Goal: Information Seeking & Learning: Learn about a topic

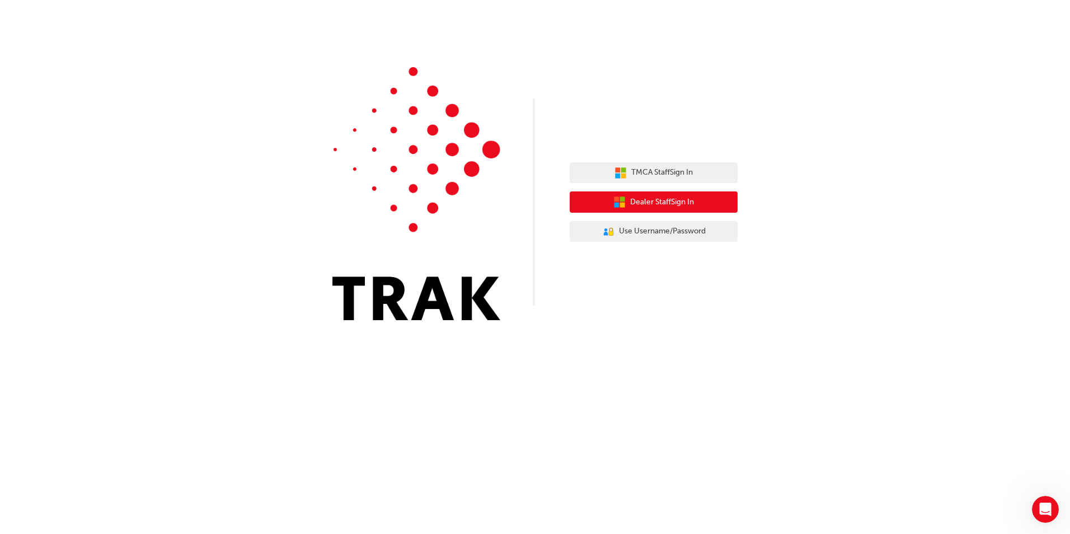
click at [665, 199] on span "Dealer Staff Sign In" at bounding box center [662, 202] width 64 height 13
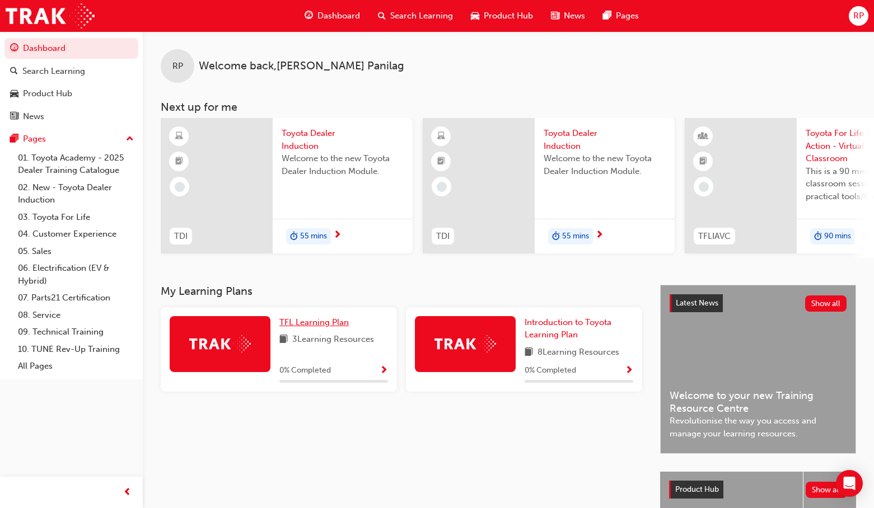
click at [305, 326] on span "TFL Learning Plan" at bounding box center [313, 322] width 69 height 10
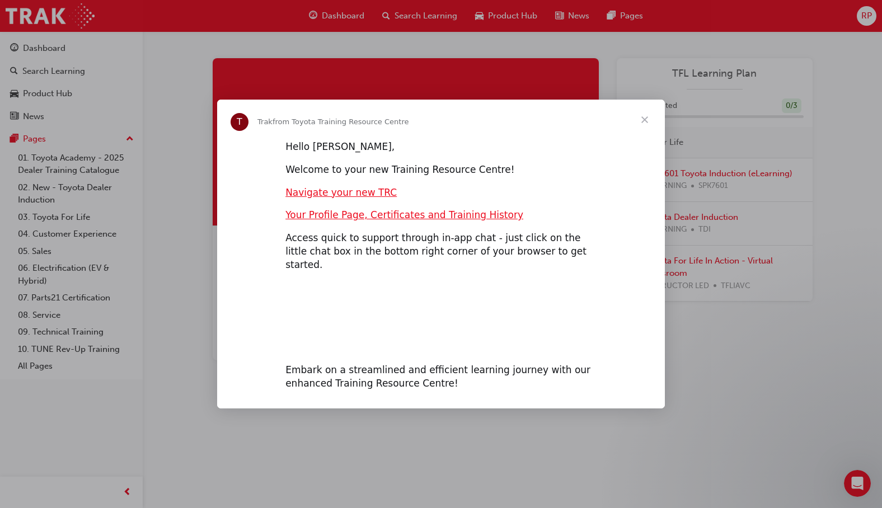
click at [644, 126] on span "Close" at bounding box center [645, 120] width 40 height 40
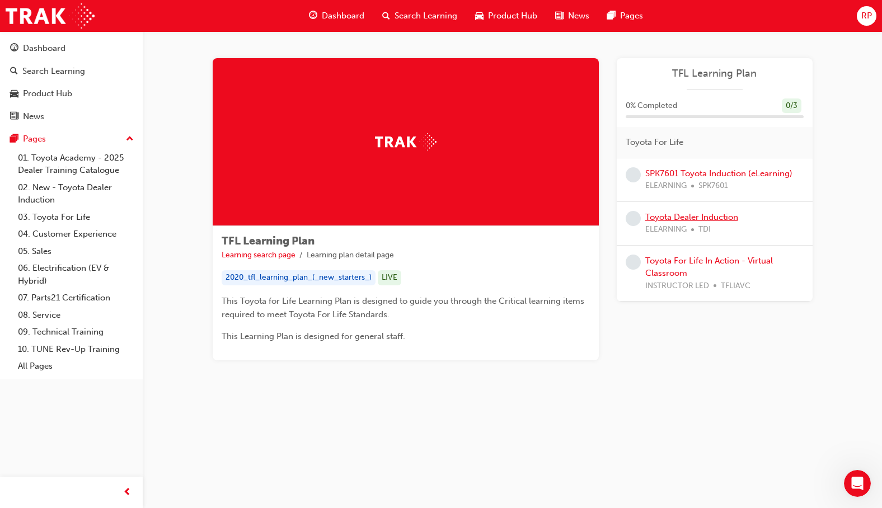
click at [671, 217] on link "Toyota Dealer Induction" at bounding box center [691, 217] width 93 height 10
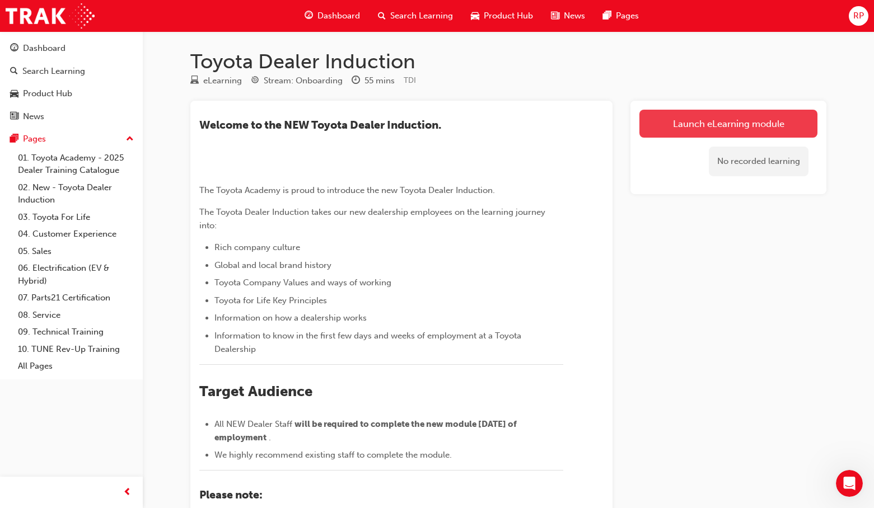
click at [726, 121] on link "Launch eLearning module" at bounding box center [728, 124] width 178 height 28
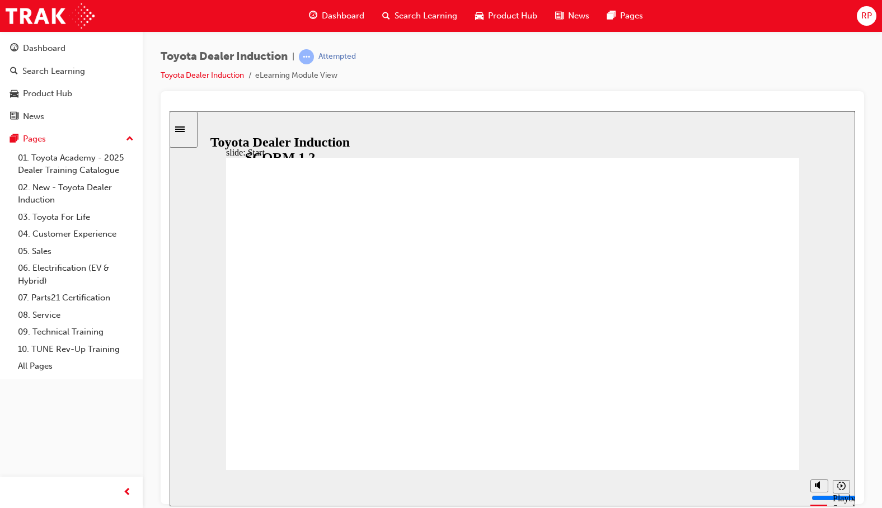
click at [192, 127] on icon "Sidebar Toggle" at bounding box center [183, 128] width 17 height 7
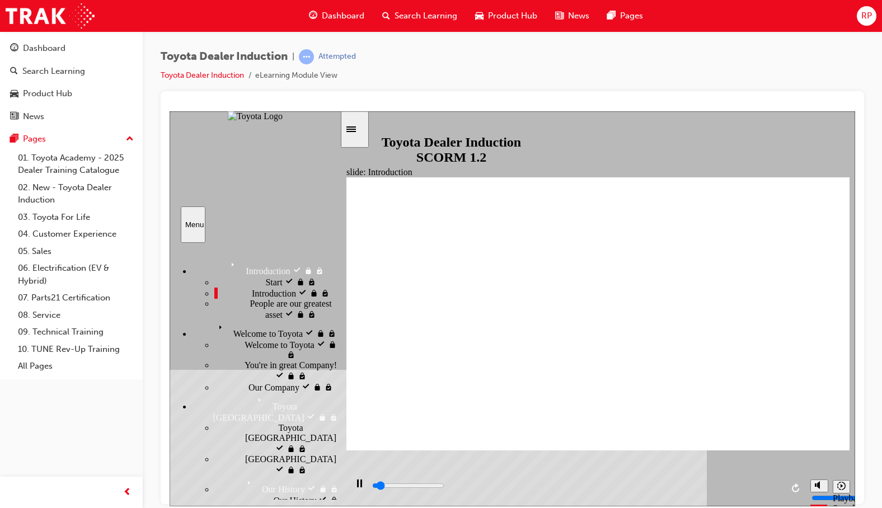
click at [250, 318] on span "People are our greatest asset" at bounding box center [295, 308] width 90 height 20
click at [245, 330] on span "Welcome to Toyota" at bounding box center [248, 325] width 69 height 10
click at [245, 349] on span "Welcome to Toyota" at bounding box center [279, 344] width 69 height 10
click at [268, 360] on span "You're in great Company!" at bounding box center [291, 365] width 92 height 10
click at [263, 381] on div "Our Company Our Company" at bounding box center [276, 386] width 125 height 11
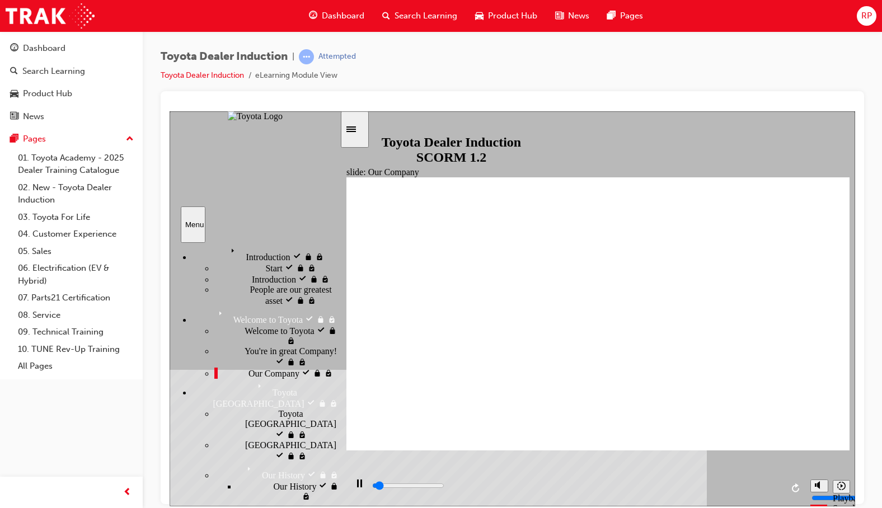
scroll to position [56, 0]
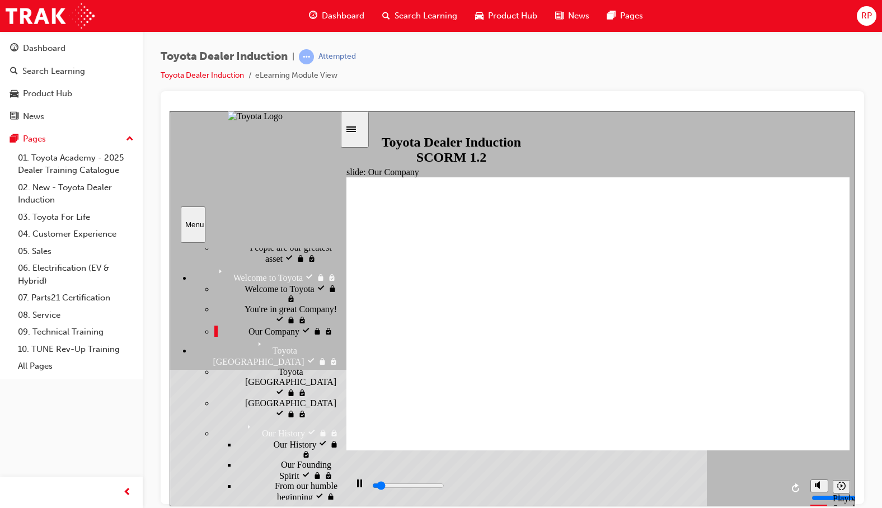
click at [275, 367] on div "Toyota Japan Toyota Japan" at bounding box center [276, 382] width 125 height 31
drag, startPoint x: 261, startPoint y: 319, endPoint x: 269, endPoint y: 333, distance: 16.0
click at [261, 398] on div "Japan Japan" at bounding box center [276, 408] width 125 height 21
click at [267, 438] on div "Our History Our History" at bounding box center [288, 448] width 103 height 21
drag, startPoint x: 273, startPoint y: 395, endPoint x: 278, endPoint y: 409, distance: 14.9
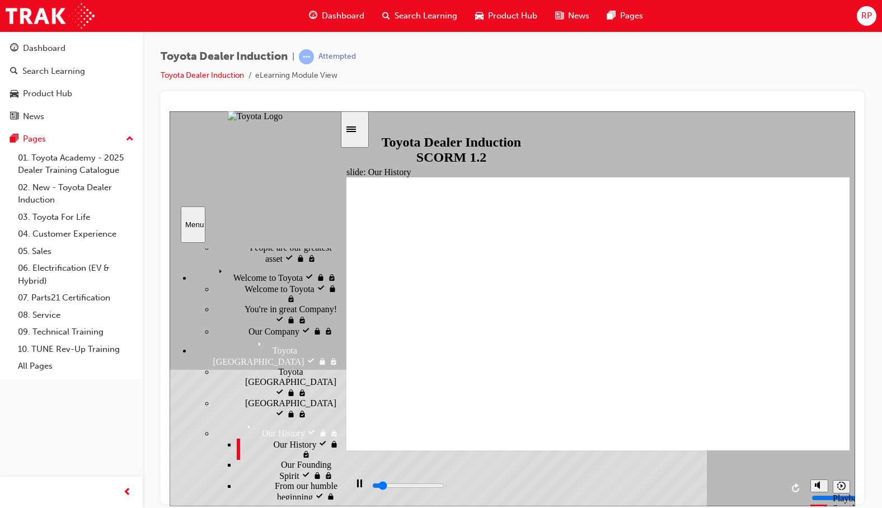
click at [281, 459] on span "Our Founding Spirit" at bounding box center [310, 469] width 59 height 20
click at [277, 481] on span "From our humble beginning" at bounding box center [307, 491] width 65 height 20
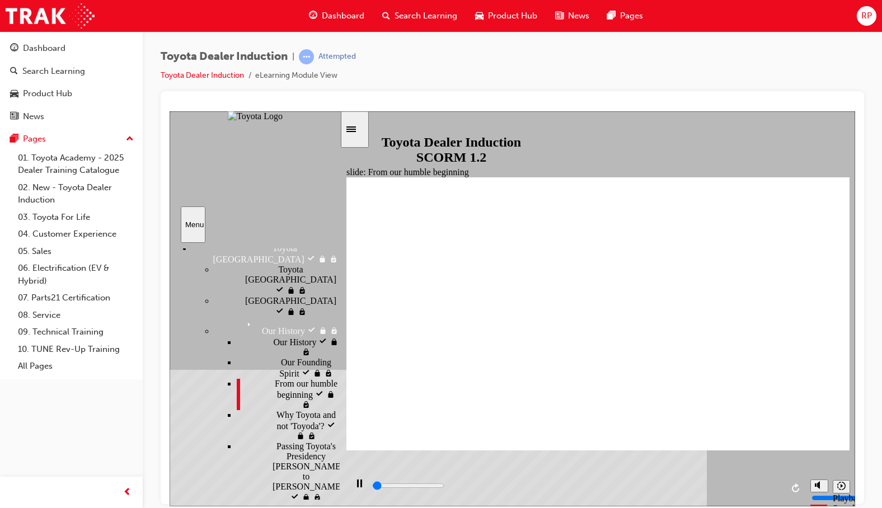
scroll to position [168, 0]
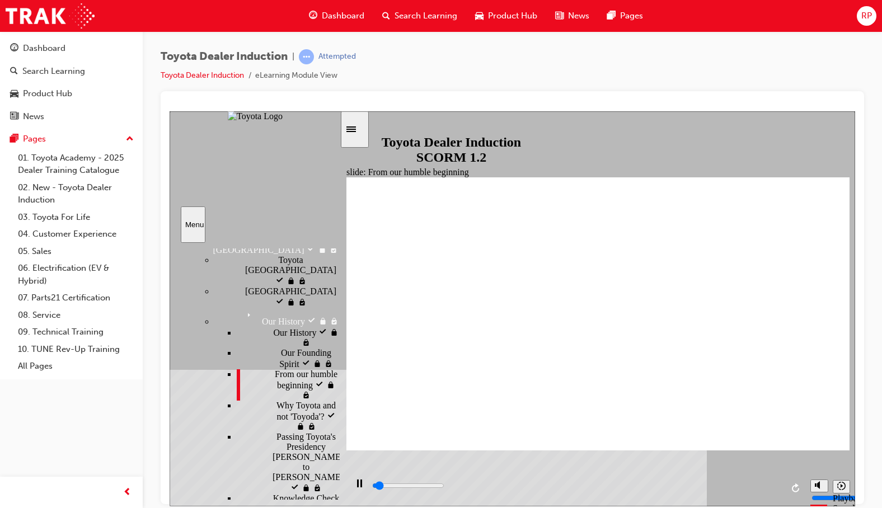
click at [293, 400] on span "Why Toyota and not 'Toyoda'?" at bounding box center [307, 410] width 63 height 20
click at [293, 431] on span "Passing Toyota's Presidency Akio Toyoda to Koji Sato" at bounding box center [311, 456] width 71 height 50
click at [293, 493] on div "Knowledge Check Knowledge Check" at bounding box center [288, 503] width 103 height 21
type input "2100"
radio input "true"
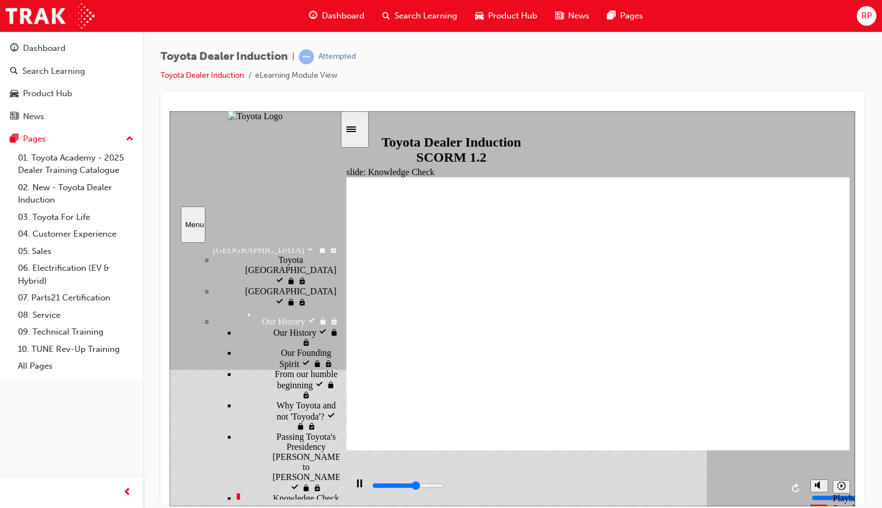
type input "1900"
radio input "true"
drag, startPoint x: 303, startPoint y: 310, endPoint x: 299, endPoint y: 318, distance: 9.3
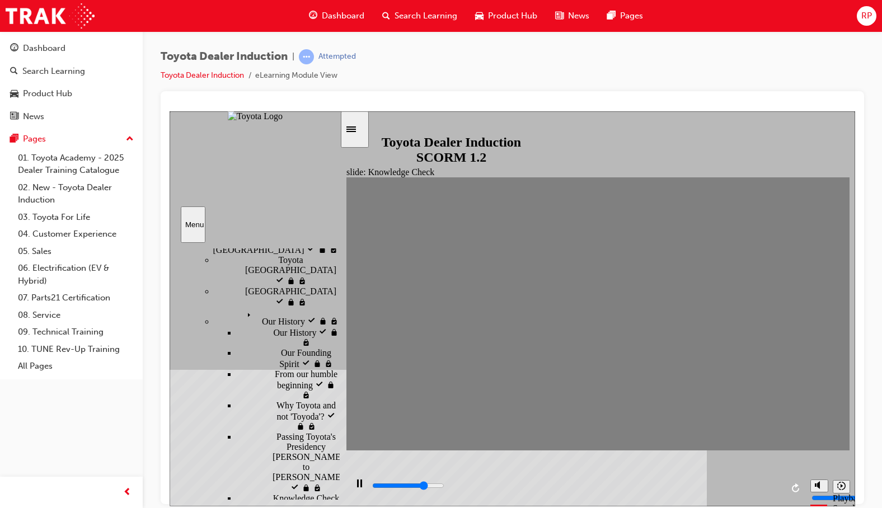
type input "3800"
radio input "true"
type input "1200"
radio input "true"
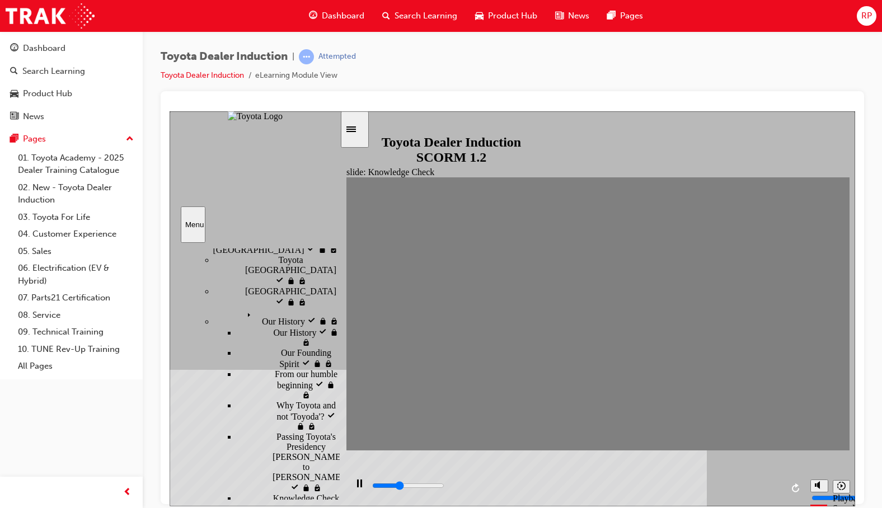
type input "2600"
radio input "true"
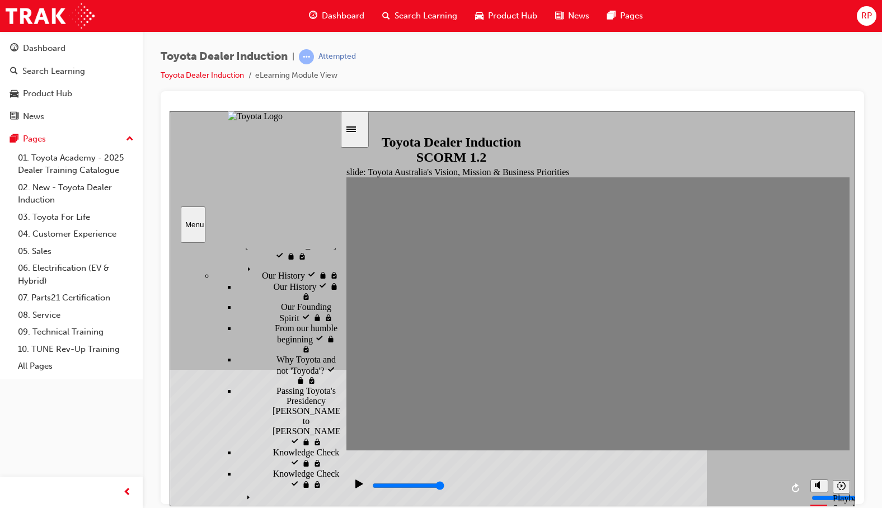
scroll to position [224, 0]
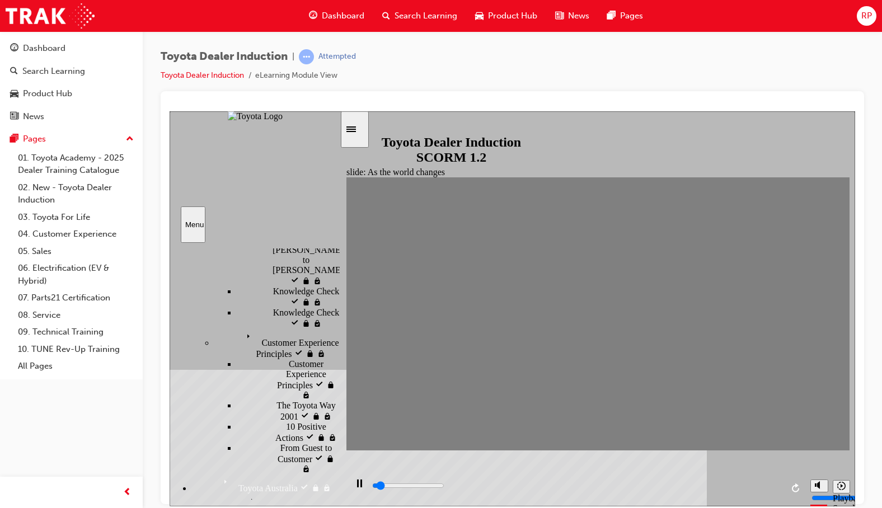
scroll to position [392, 0]
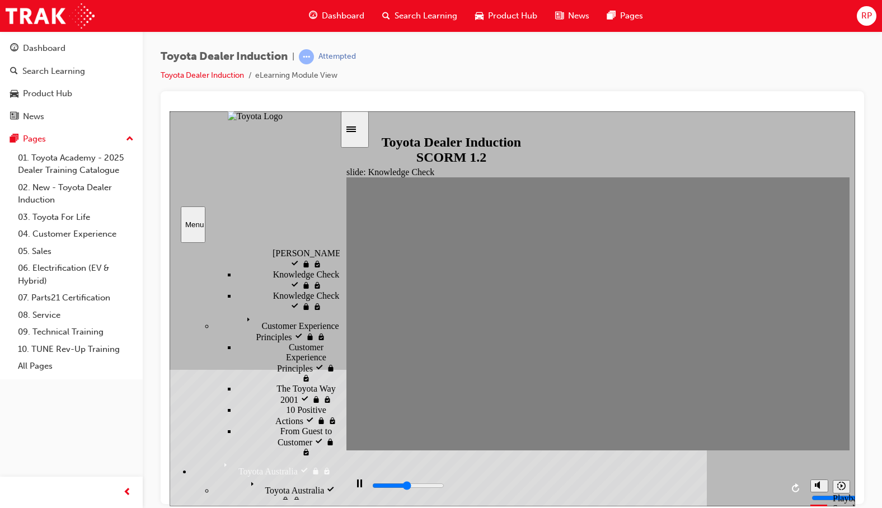
type input "2500"
type input "Happiness"
type input "3800"
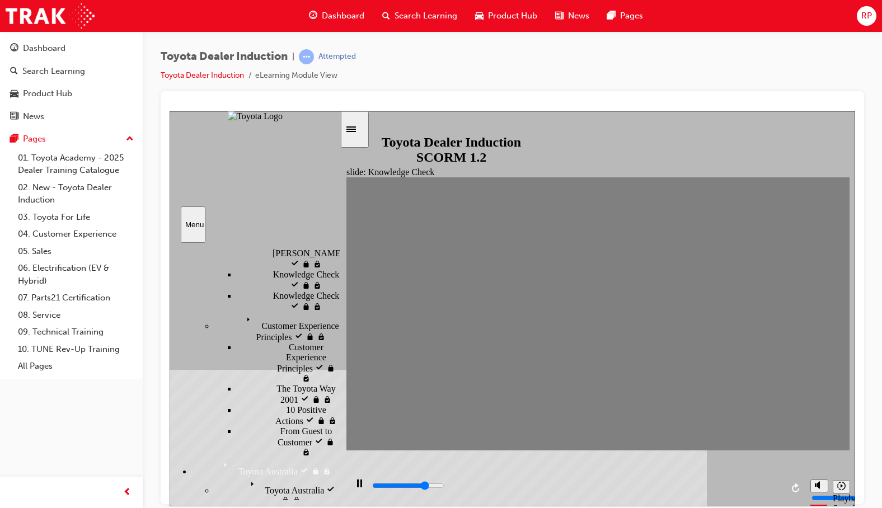
type input "Happiness"
type input "4400"
type input "Happiness"
type input "1700"
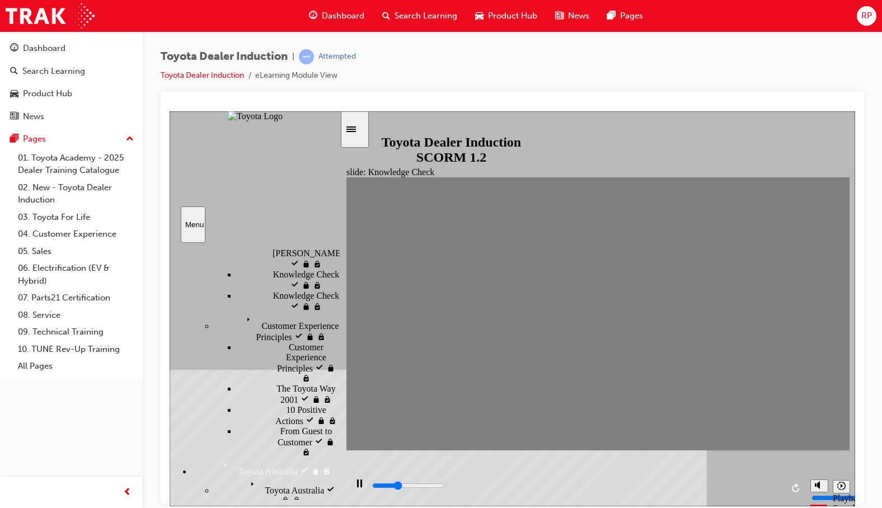
type input "moved"
type input "3000"
type input "moved"
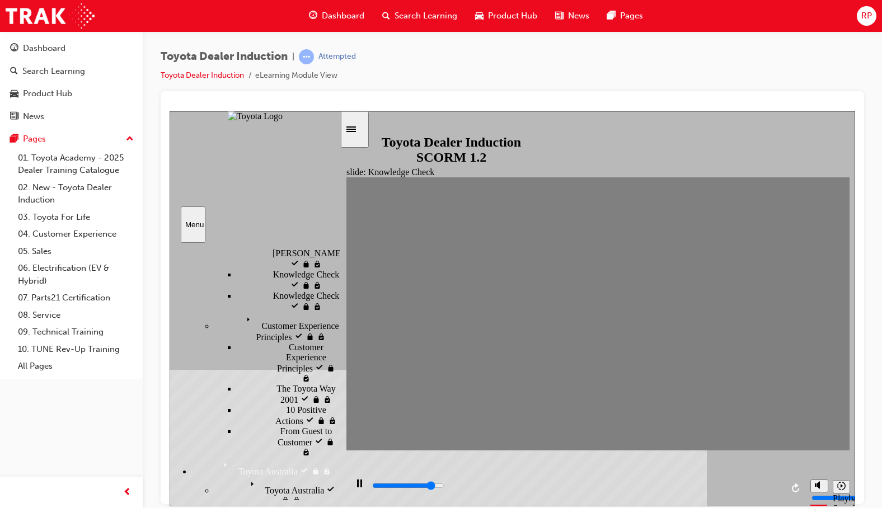
type input "4300"
type input "moved"
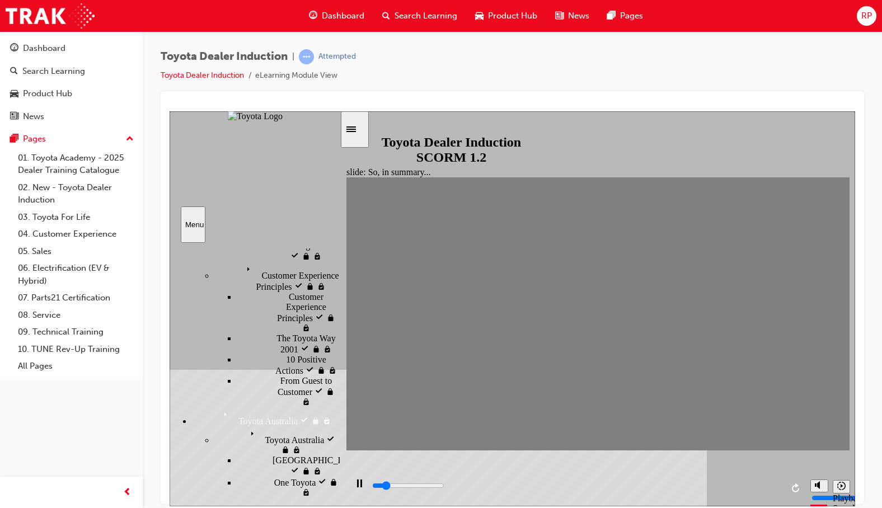
scroll to position [504, 0]
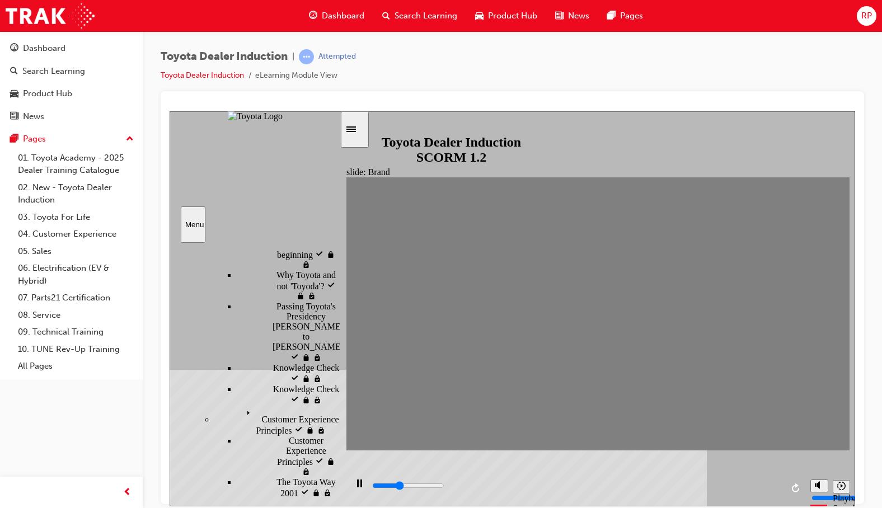
scroll to position [280, 0]
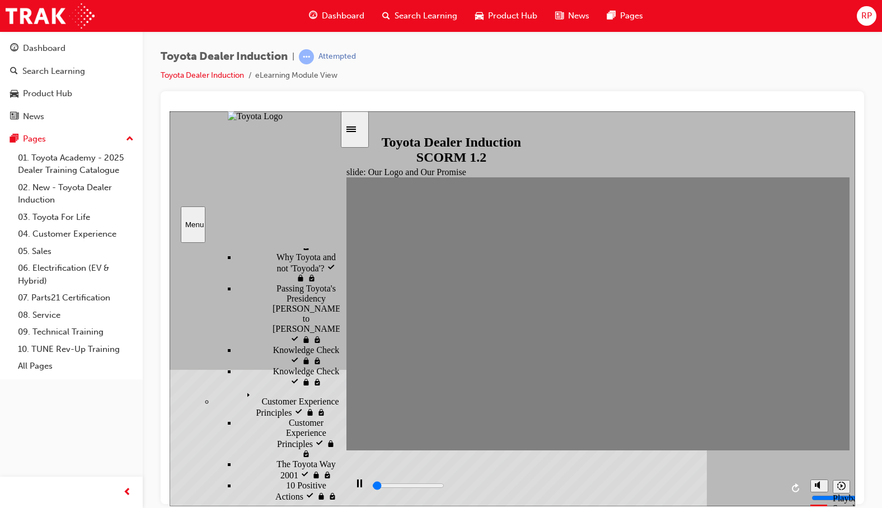
scroll to position [336, 0]
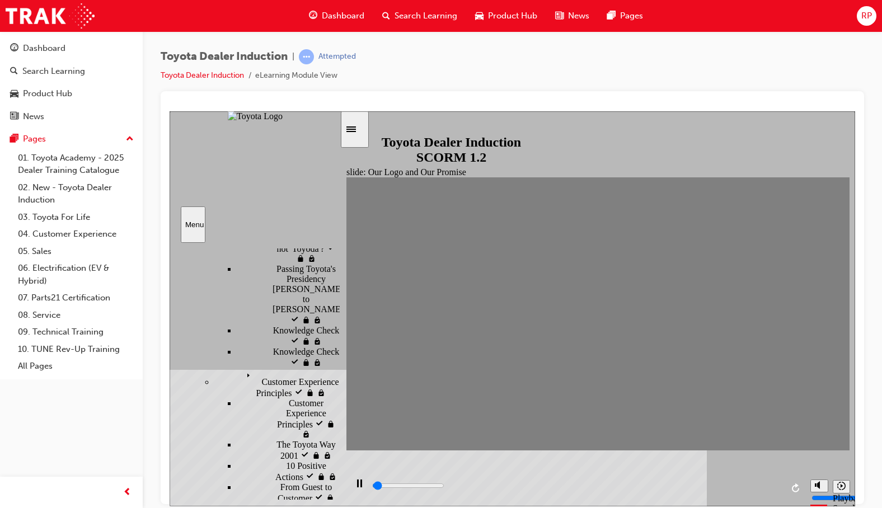
type input "5000"
radio input "true"
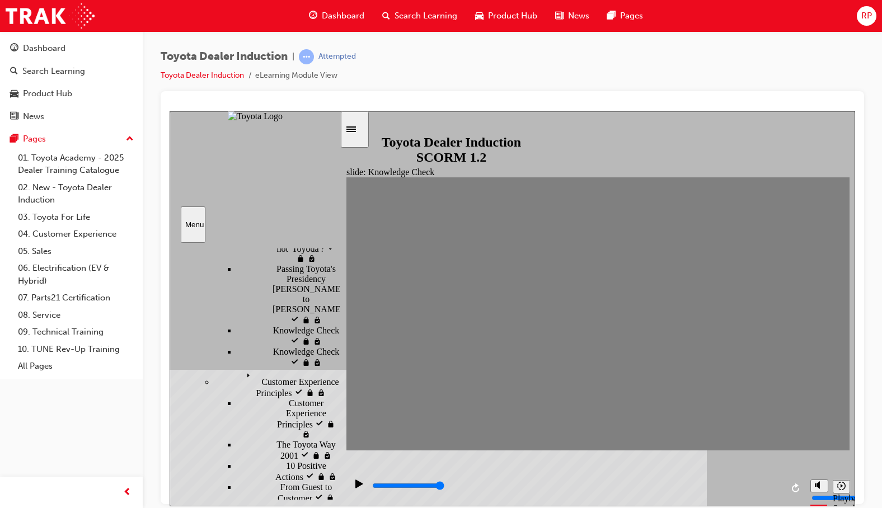
drag, startPoint x: 288, startPoint y: 405, endPoint x: 288, endPoint y: 414, distance: 8.4
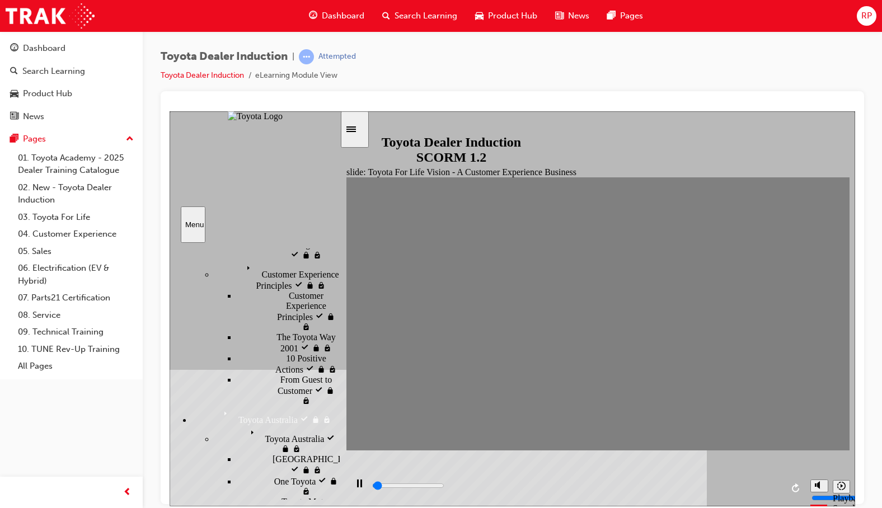
scroll to position [448, 0]
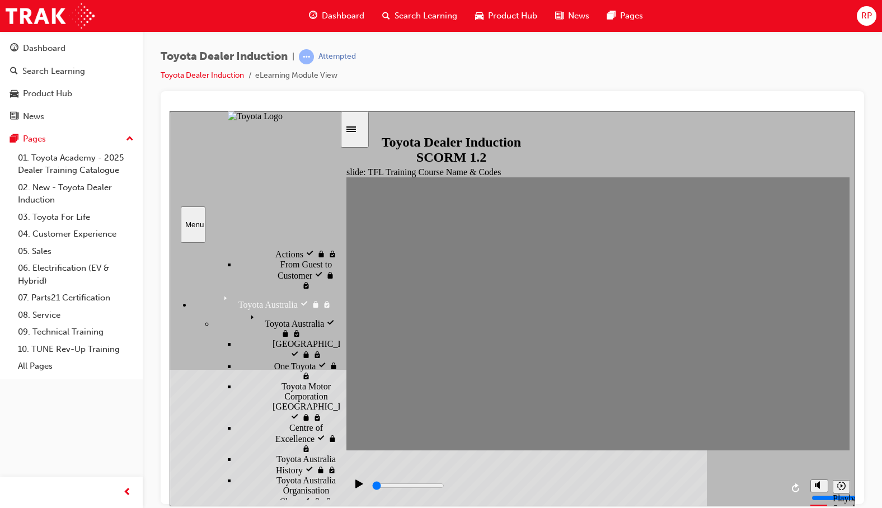
scroll to position [560, 0]
type input "5000"
radio input "true"
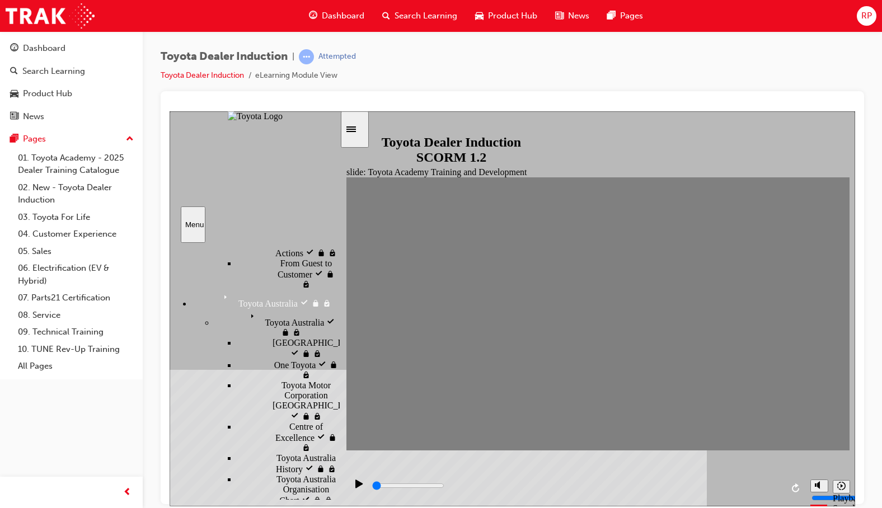
scroll to position [492, 0]
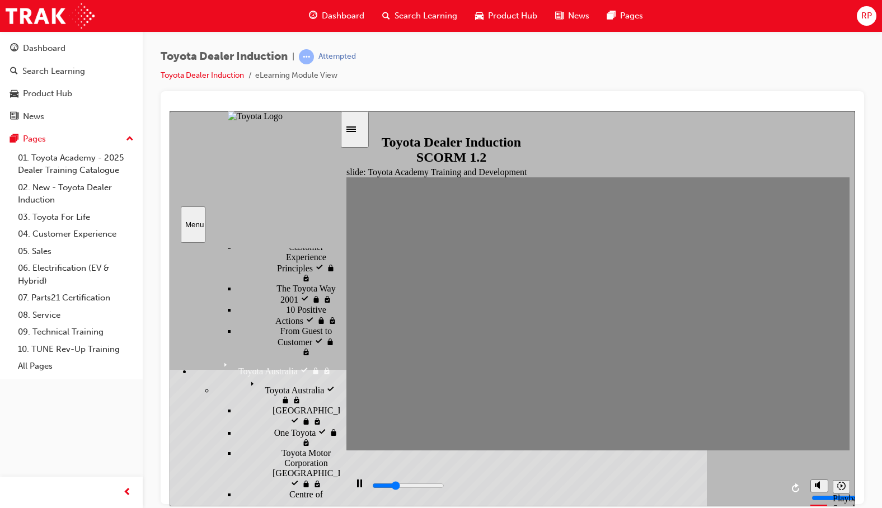
type input "1200"
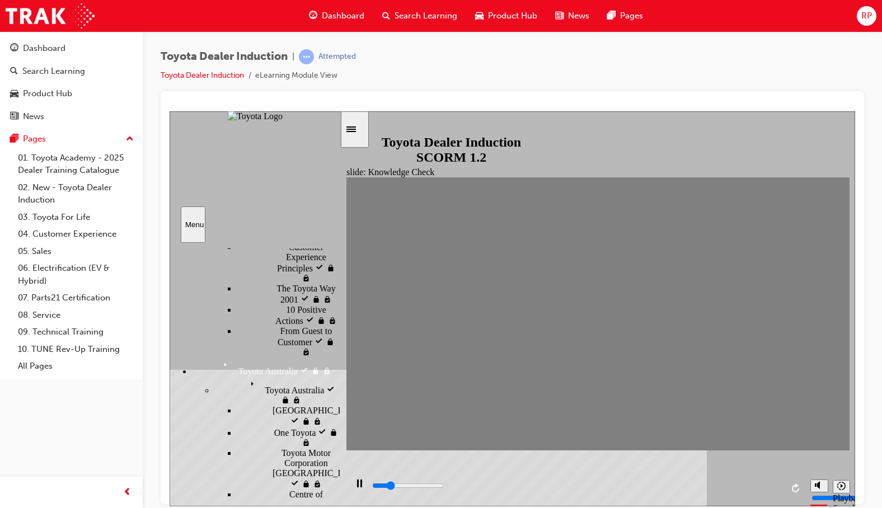
radio input "true"
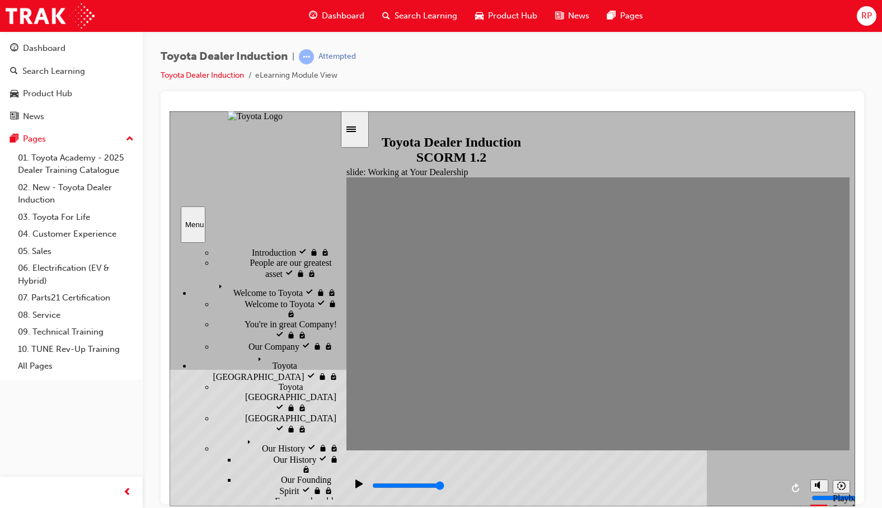
scroll to position [0, 0]
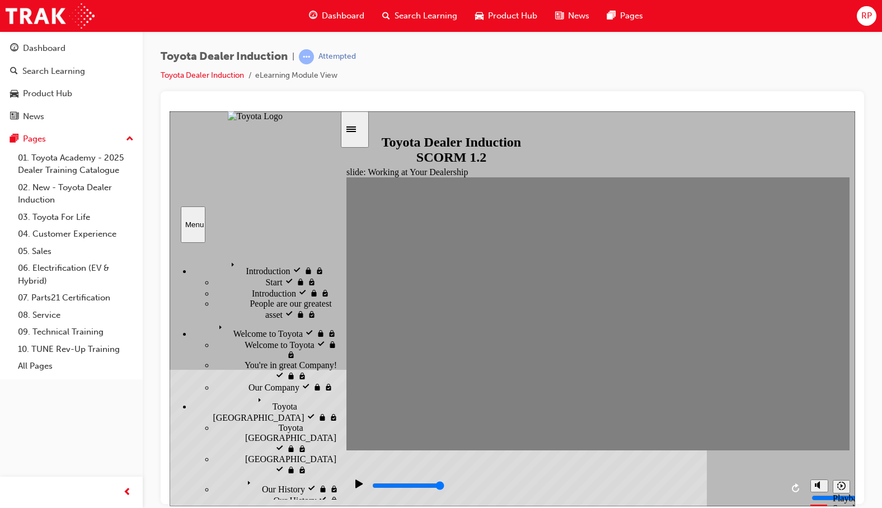
drag, startPoint x: 251, startPoint y: 368, endPoint x: 253, endPoint y: 376, distance: 7.6
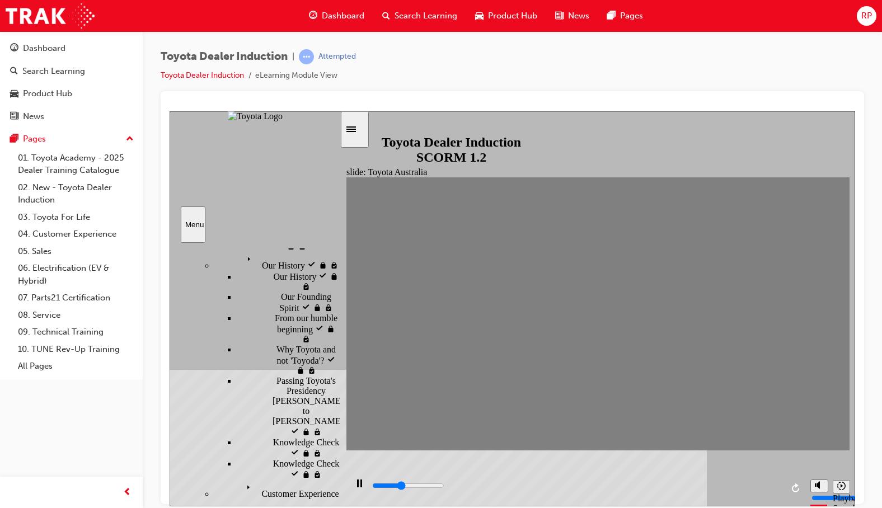
scroll to position [336, 0]
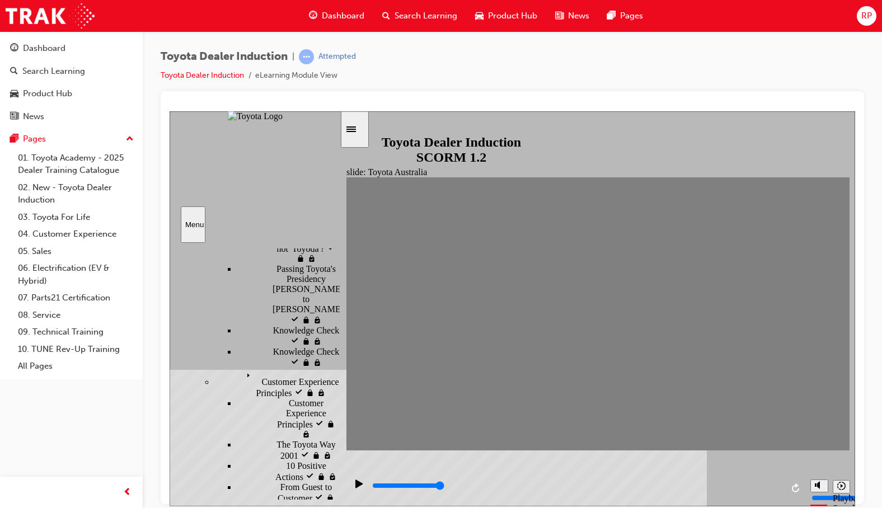
drag, startPoint x: 273, startPoint y: 410, endPoint x: 278, endPoint y: 414, distance: 5.9
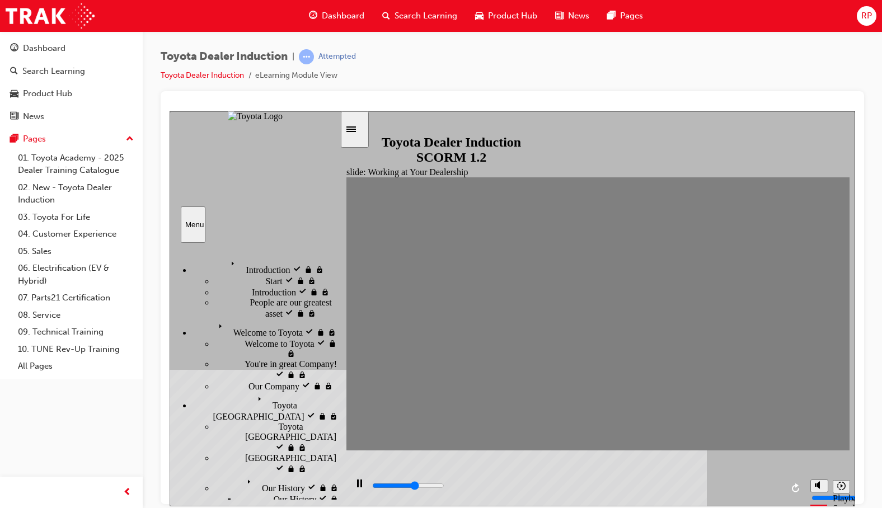
scroll to position [0, 0]
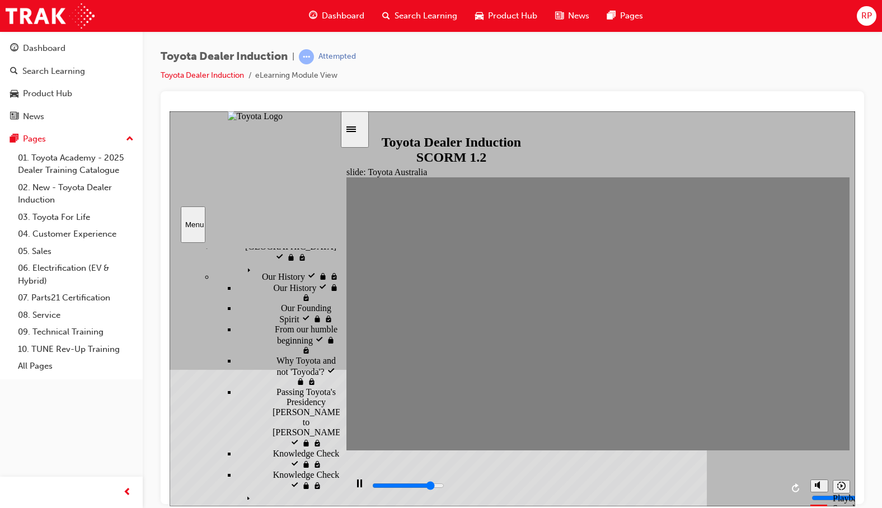
scroll to position [224, 0]
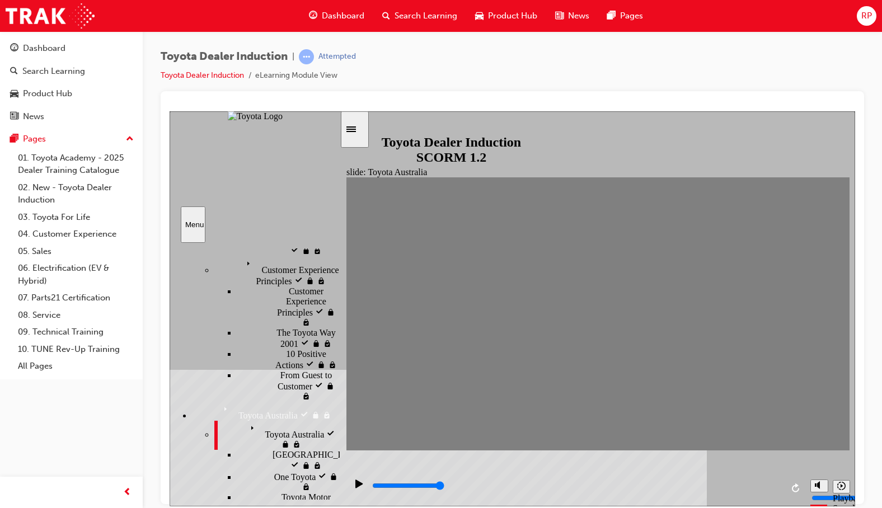
scroll to position [504, 0]
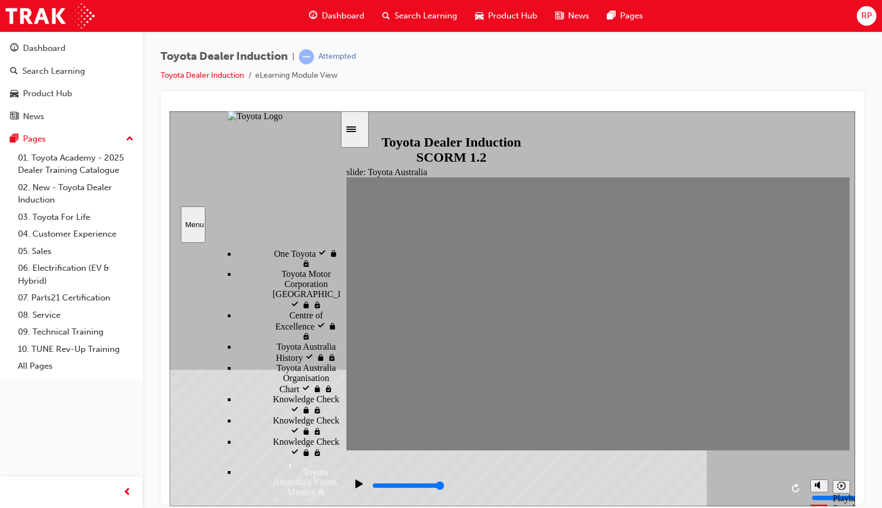
scroll to position [672, 0]
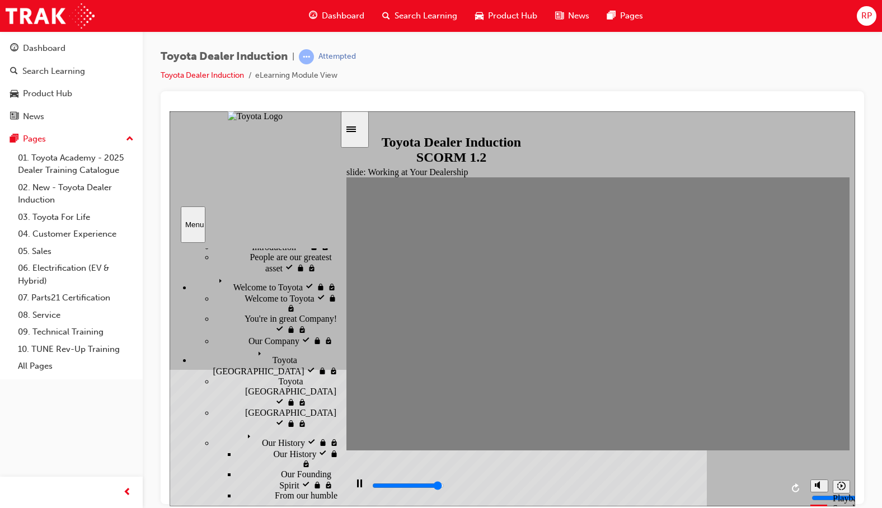
scroll to position [0, 0]
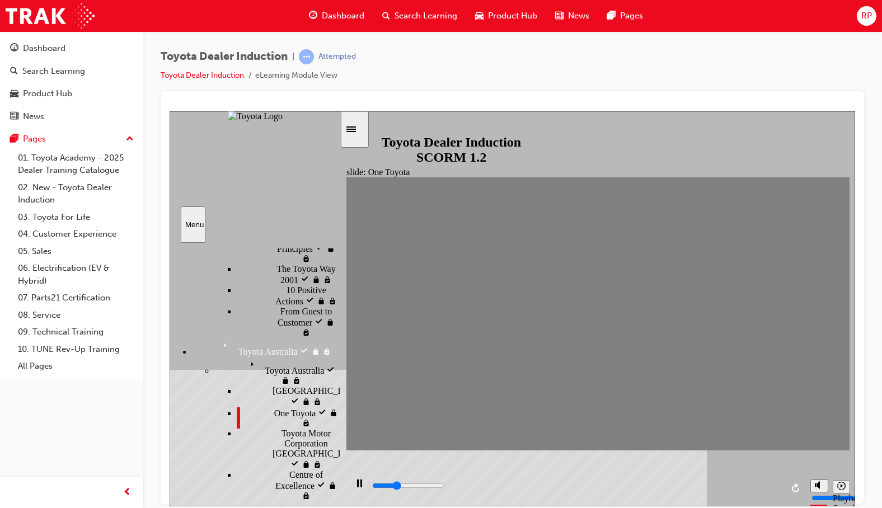
scroll to position [616, 0]
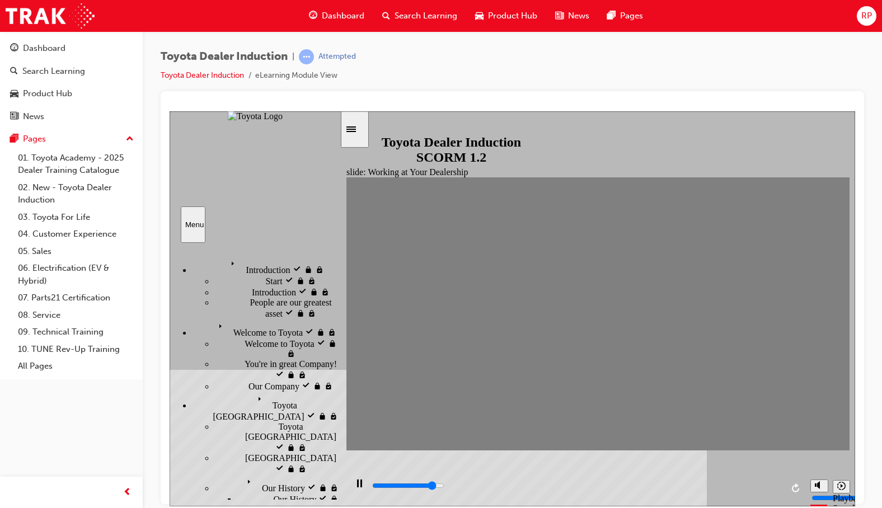
scroll to position [0, 0]
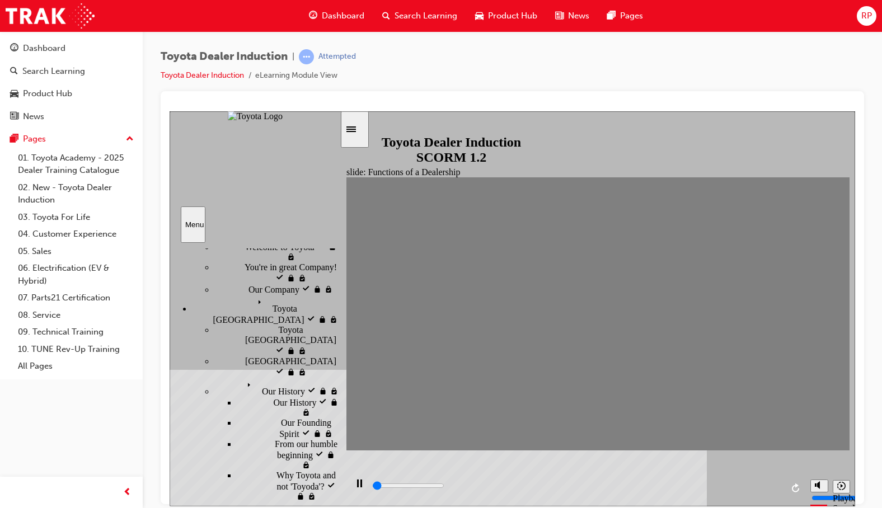
scroll to position [112, 0]
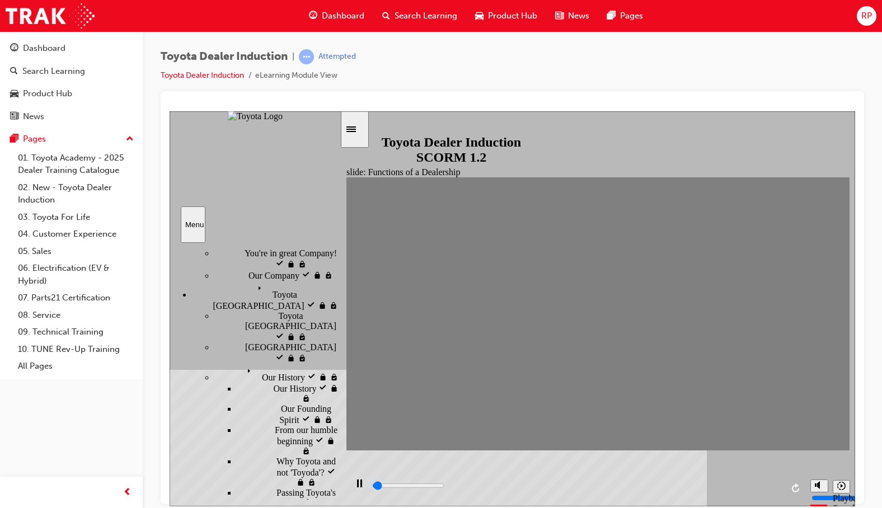
type input "5000"
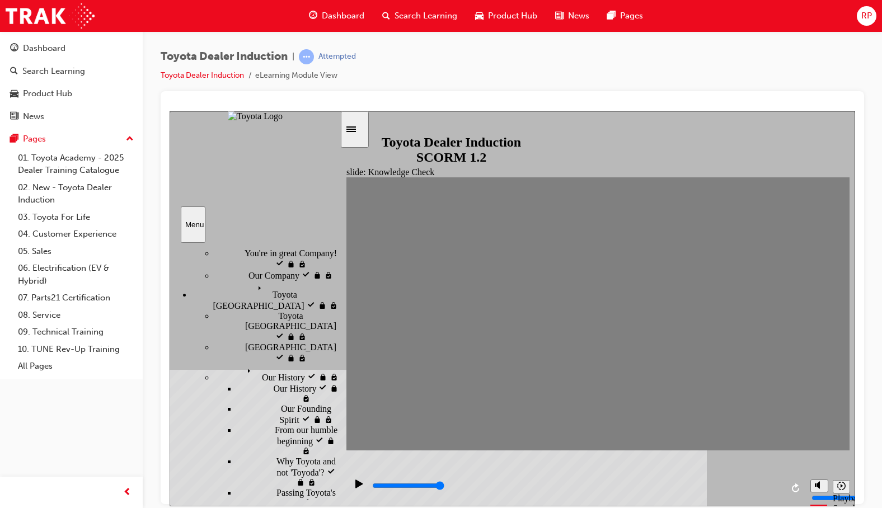
radio input "true"
type input "4500"
radio input "true"
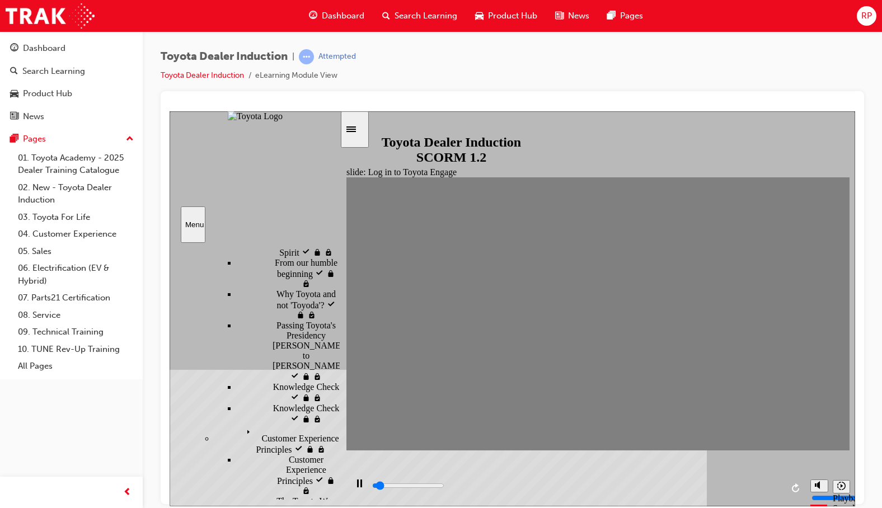
scroll to position [280, 0]
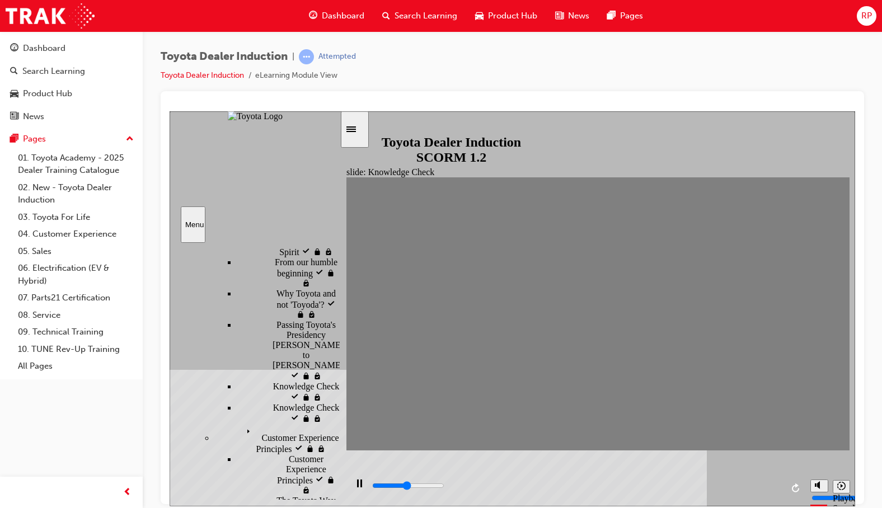
type input "2400"
type input "Toyota engage app"
type input "3800"
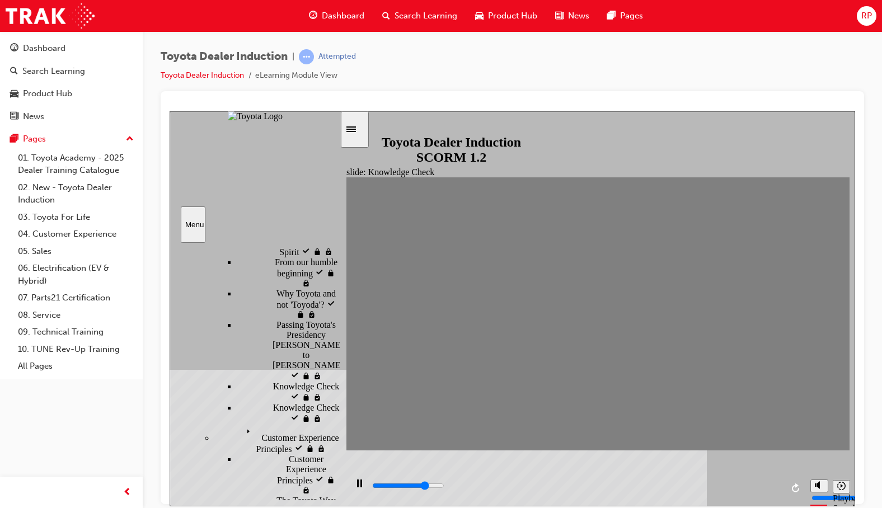
type input "Toyota engage app"
type input "4700"
type input "Toyota engage app"
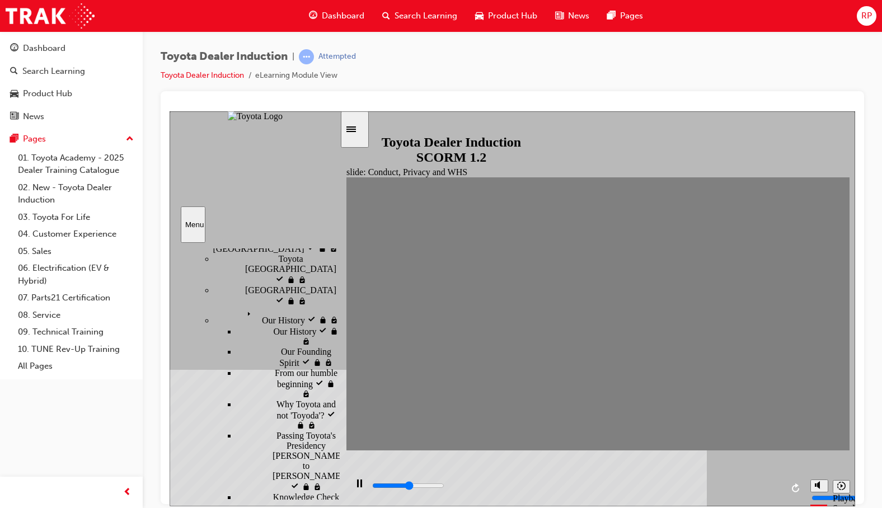
scroll to position [112, 0]
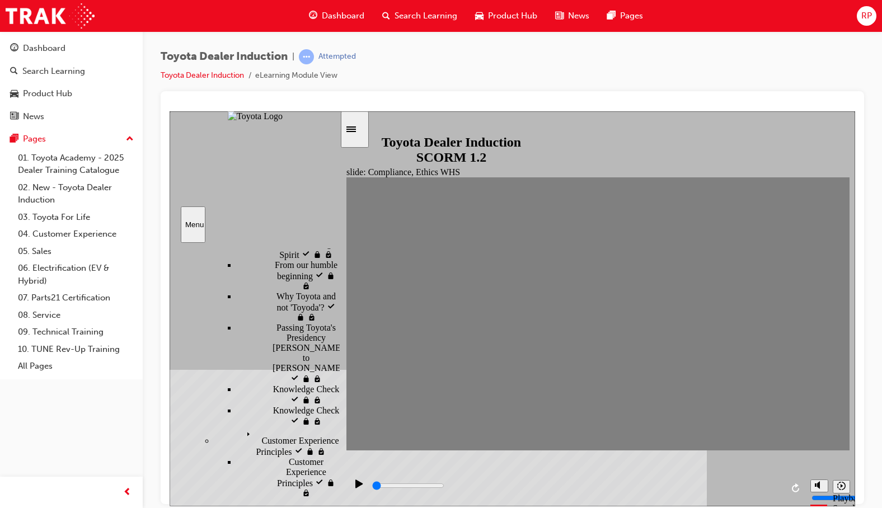
scroll to position [280, 0]
type input "900"
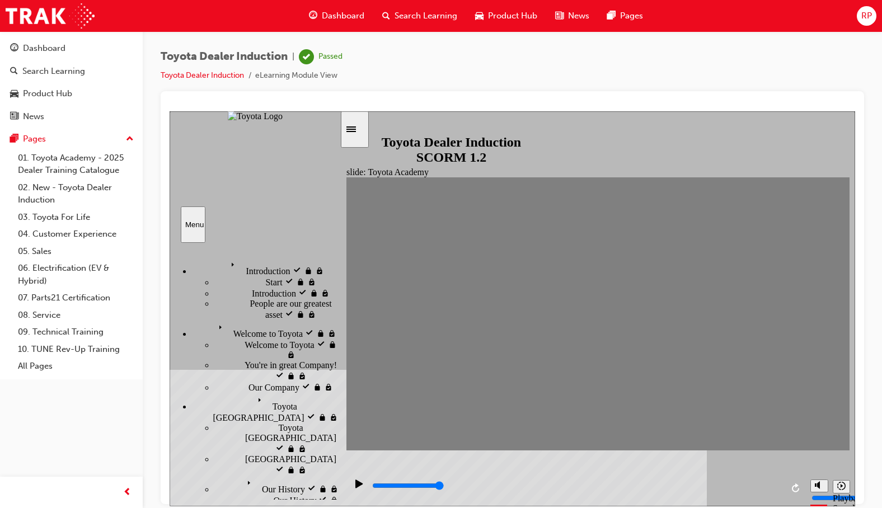
click at [868, 17] on span "RP" at bounding box center [866, 16] width 11 height 13
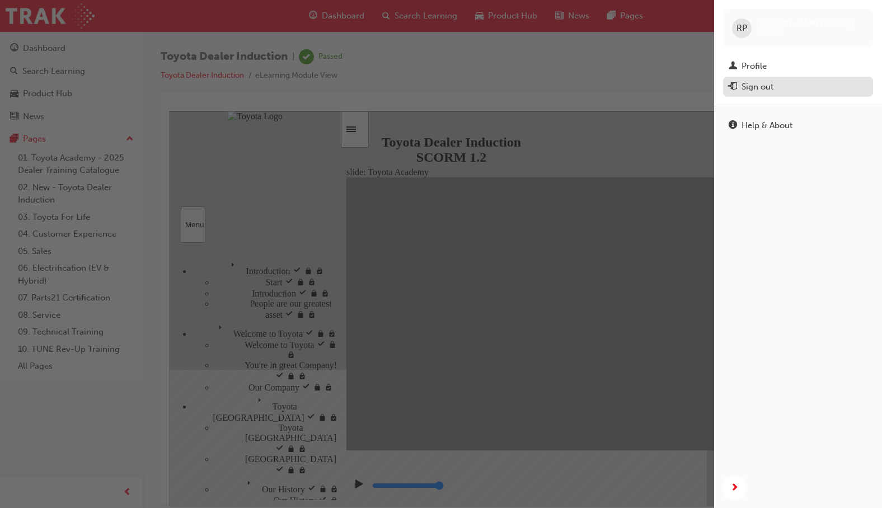
click at [787, 83] on div "Sign out" at bounding box center [798, 87] width 139 height 14
